Goal: Transaction & Acquisition: Purchase product/service

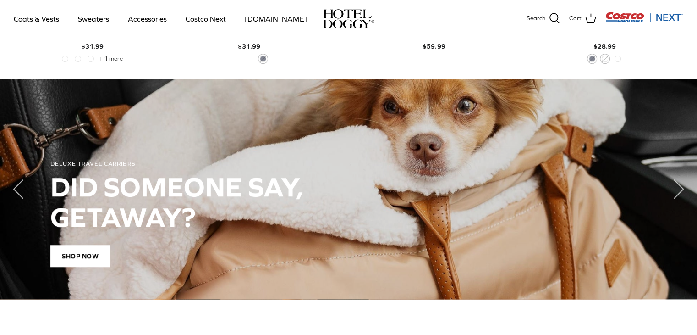
scroll to position [673, 0]
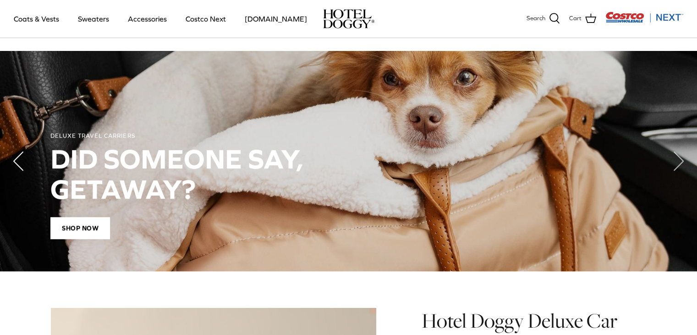
click at [19, 160] on polyline "Previous" at bounding box center [18, 161] width 9 height 18
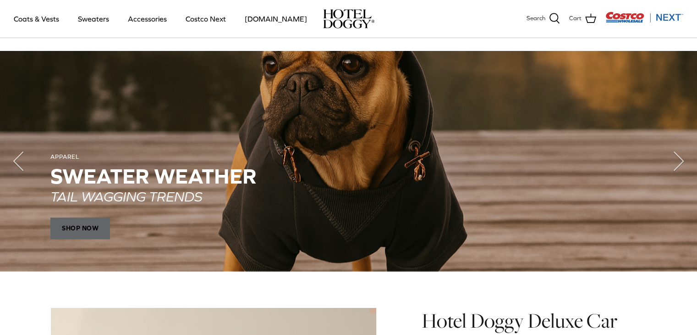
click at [96, 227] on span "SHOP NOW" at bounding box center [80, 228] width 60 height 22
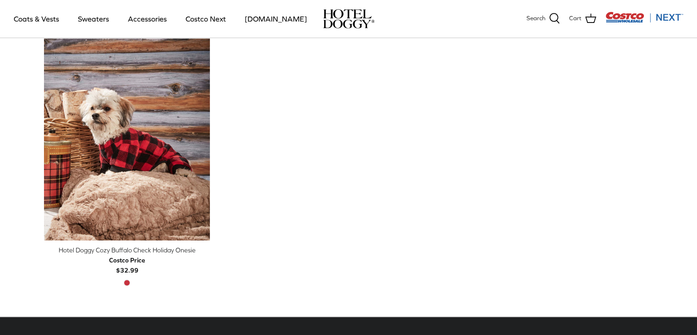
scroll to position [519, 0]
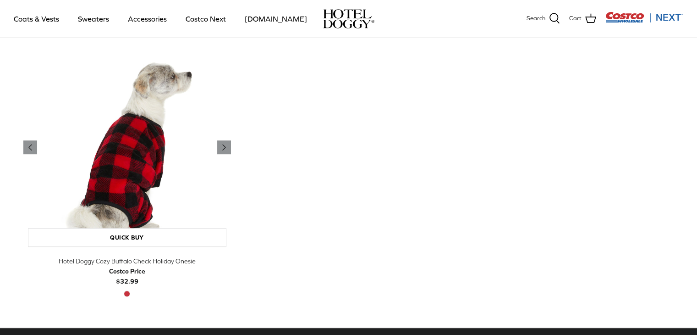
click at [159, 146] on img "Hotel Doggy Cozy Buffalo Check Holiday Onesie" at bounding box center [127, 147] width 208 height 208
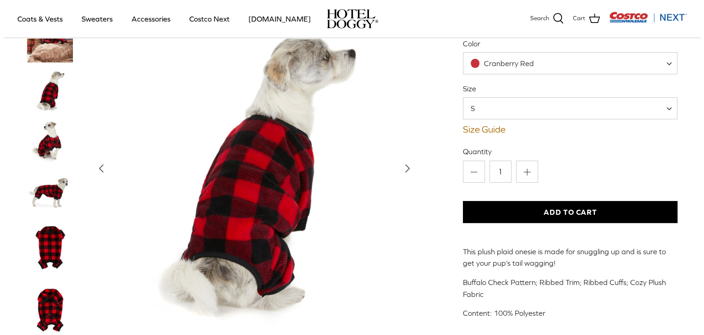
scroll to position [165, 0]
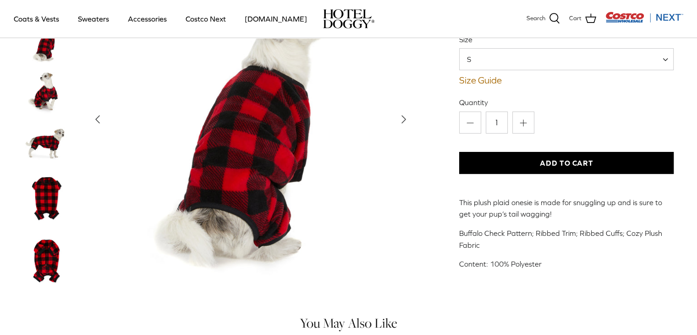
click at [654, 54] on span "S" at bounding box center [566, 59] width 215 height 22
click at [425, 138] on div "Left Right Hotel Doggy Cozy Buffalo Check Holiday Onesie XS" at bounding box center [349, 87] width 678 height 412
click at [476, 81] on link "Size Guide" at bounding box center [566, 80] width 215 height 11
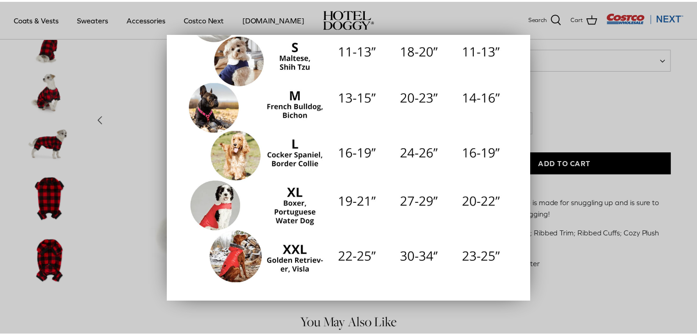
scroll to position [193, 0]
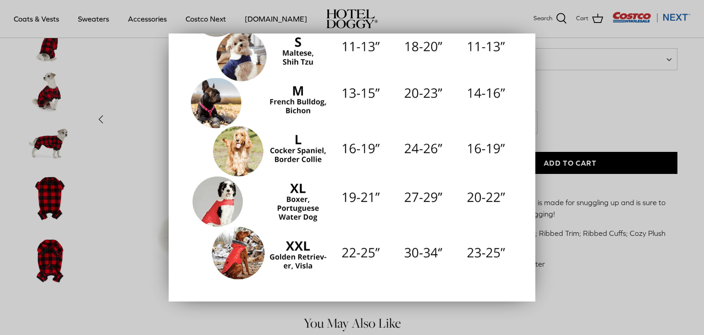
click at [595, 116] on div at bounding box center [352, 167] width 704 height 335
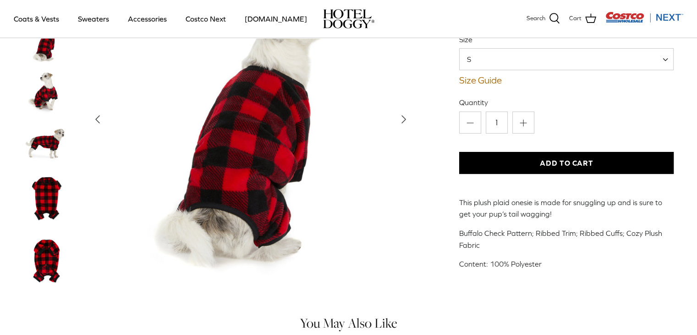
click at [666, 57] on span at bounding box center [668, 59] width 9 height 22
click at [95, 19] on link "Sweaters" at bounding box center [94, 18] width 48 height 31
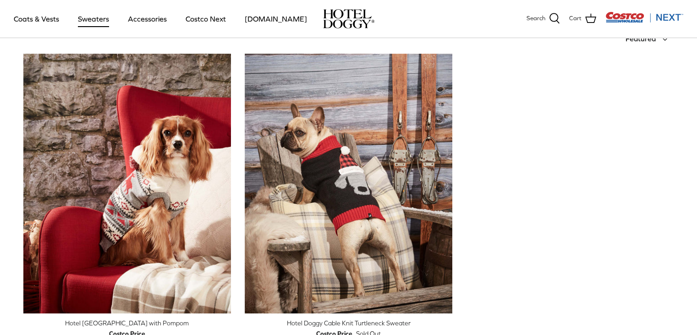
scroll to position [257, 0]
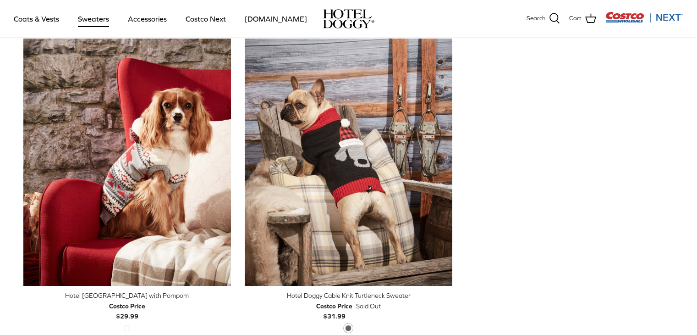
click at [185, 131] on img "Hotel Doggy Fair Isle Sweater with Pompom" at bounding box center [127, 156] width 208 height 260
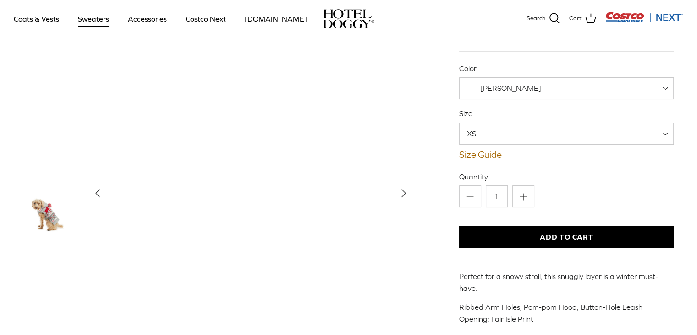
scroll to position [147, 0]
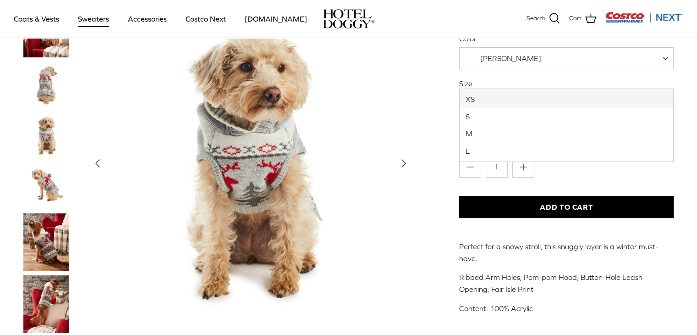
click at [664, 93] on span at bounding box center [668, 104] width 9 height 22
drag, startPoint x: 664, startPoint y: 79, endPoint x: 433, endPoint y: 220, distance: 270.7
click at [433, 220] on div "Left Right [GEOGRAPHIC_DATA] with Pompom $29.99" at bounding box center [349, 118] width 678 height 438
click at [143, 20] on link "Accessories" at bounding box center [147, 18] width 55 height 31
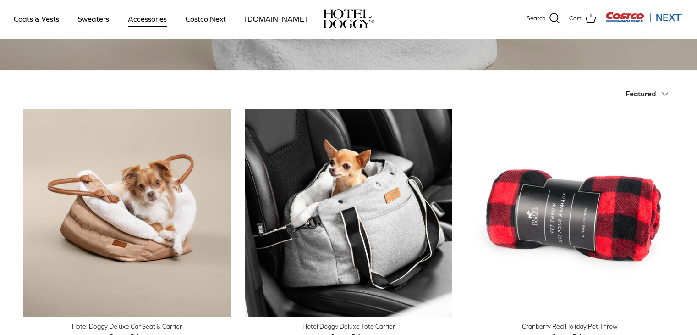
scroll to position [148, 0]
